Goal: Register for event/course

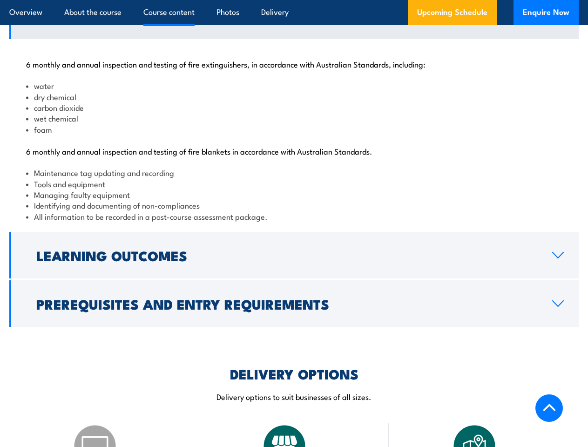
click at [294, 0] on article "Overview About the course Course content Photos Delivery Upcoming Schedule Enqu…" at bounding box center [294, 12] width 570 height 25
click at [294, 261] on h2 "Learning Outcomes" at bounding box center [286, 255] width 501 height 12
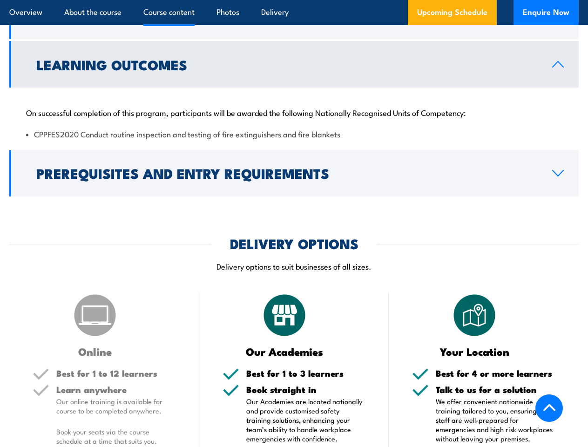
click at [294, 311] on img at bounding box center [284, 315] width 47 height 47
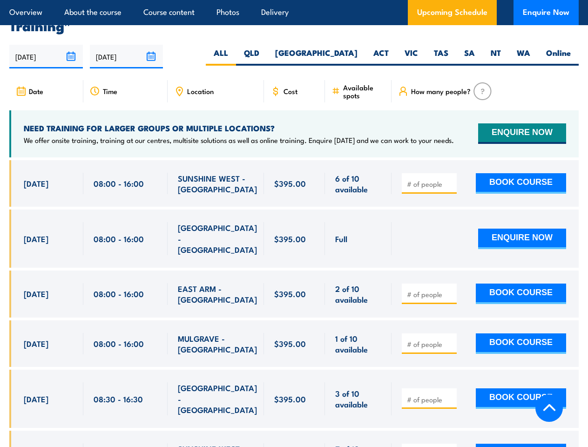
click at [294, 0] on article "Overview About the course Course content Photos Delivery Upcoming Schedule Enqu…" at bounding box center [294, 12] width 570 height 25
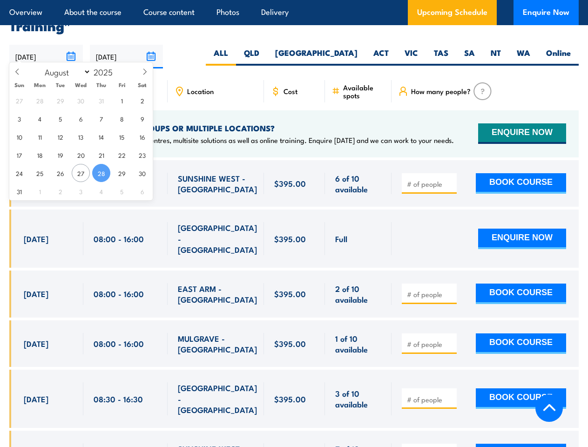
click at [46, 49] on input "[DATE]" at bounding box center [46, 57] width 74 height 24
click at [127, 49] on input "[DATE]" at bounding box center [127, 57] width 74 height 24
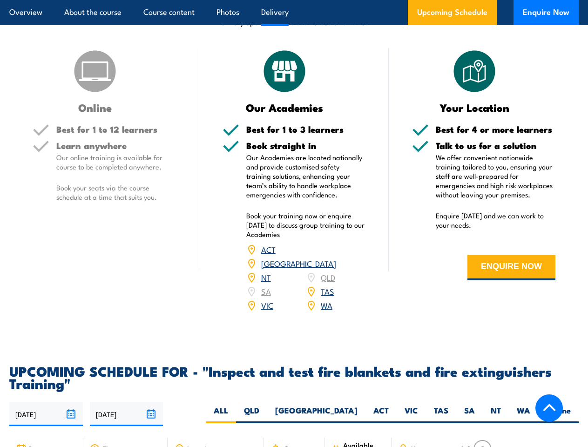
click at [294, 0] on article "Overview About the course Course content Photos Delivery Upcoming Schedule Enqu…" at bounding box center [294, 12] width 570 height 25
click at [46, 407] on input "[DATE]" at bounding box center [46, 415] width 74 height 24
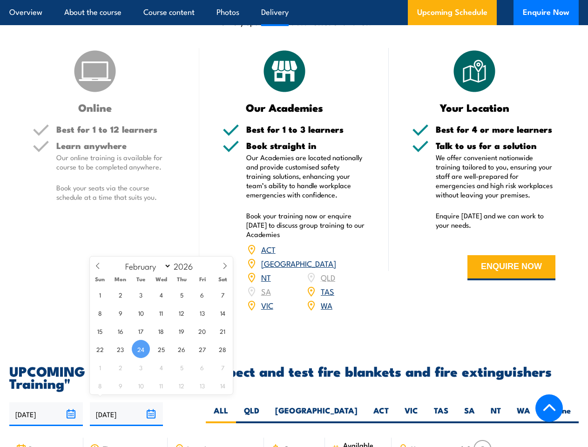
click at [127, 407] on input "[DATE]" at bounding box center [127, 415] width 74 height 24
